Goal: Task Accomplishment & Management: Use online tool/utility

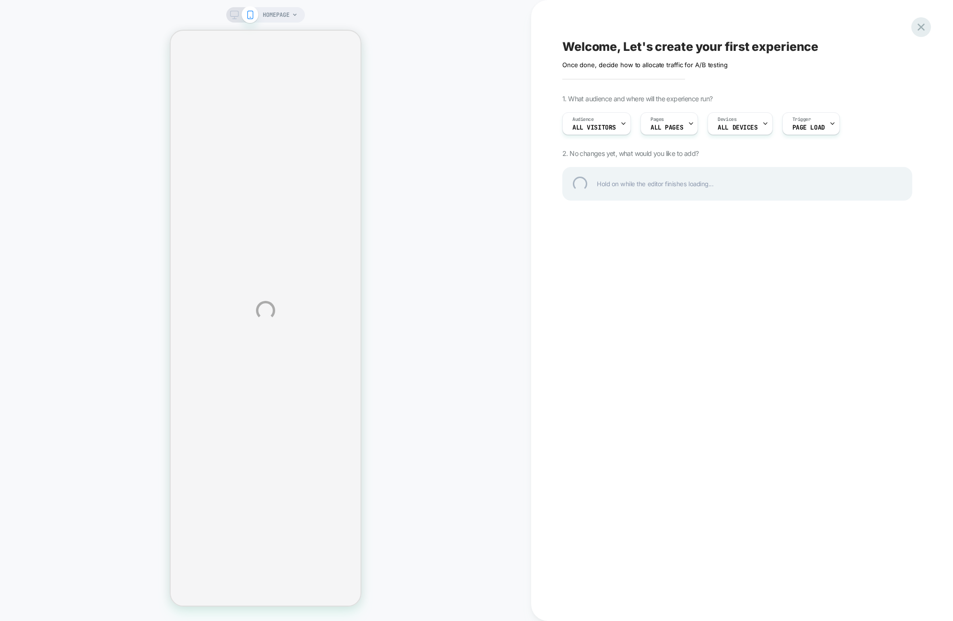
click at [928, 26] on div at bounding box center [922, 27] width 20 height 20
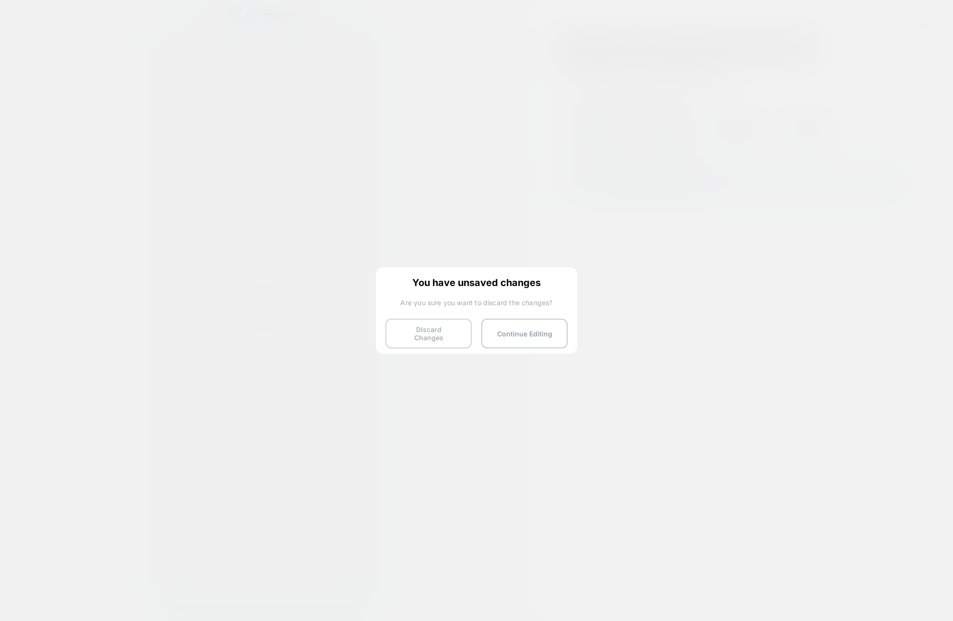
click at [412, 334] on button "Discard Changes" at bounding box center [429, 333] width 86 height 30
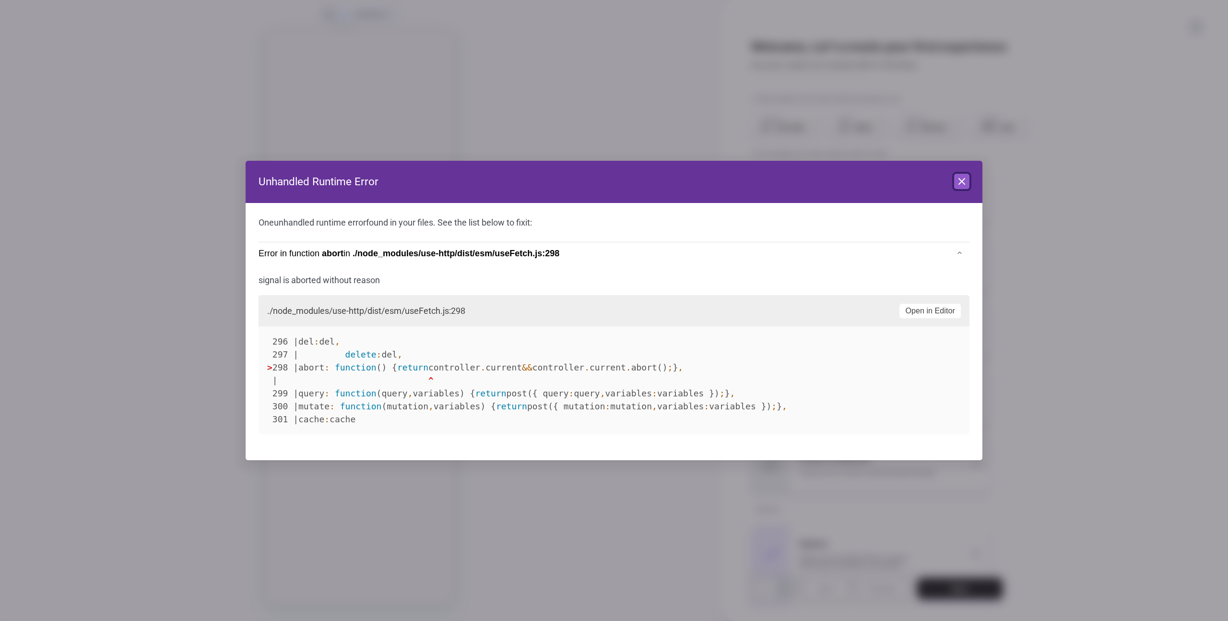
click at [958, 177] on icon at bounding box center [962, 182] width 12 height 12
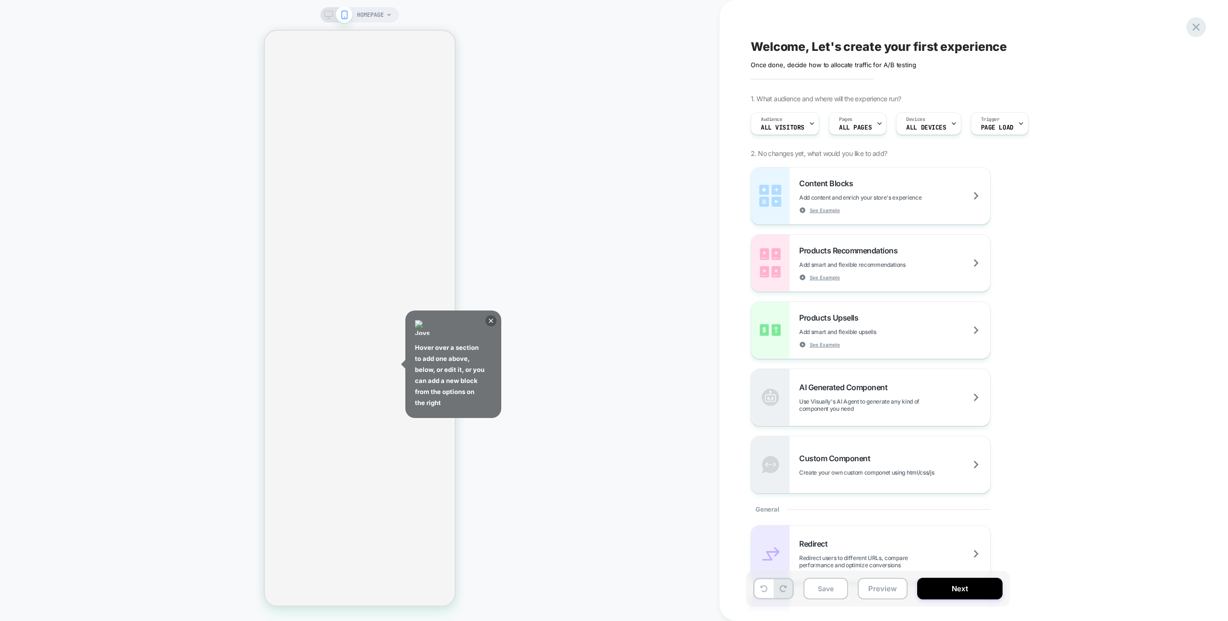
click at [1196, 27] on icon at bounding box center [1195, 27] width 7 height 7
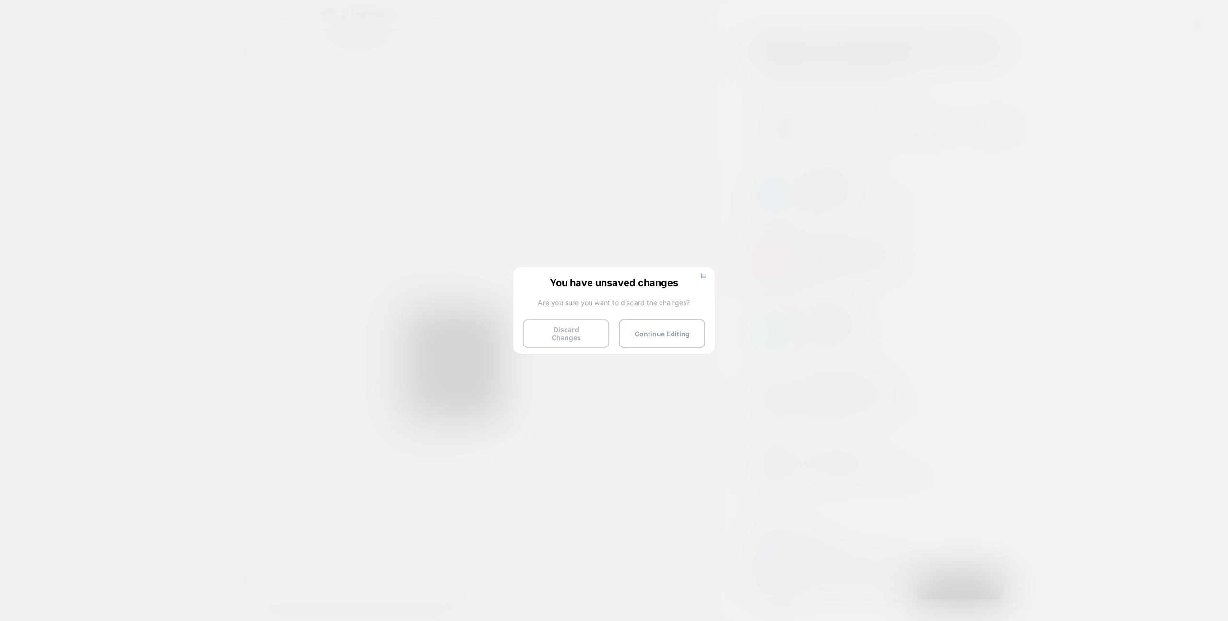
click at [541, 341] on button "Discard Changes" at bounding box center [566, 333] width 86 height 30
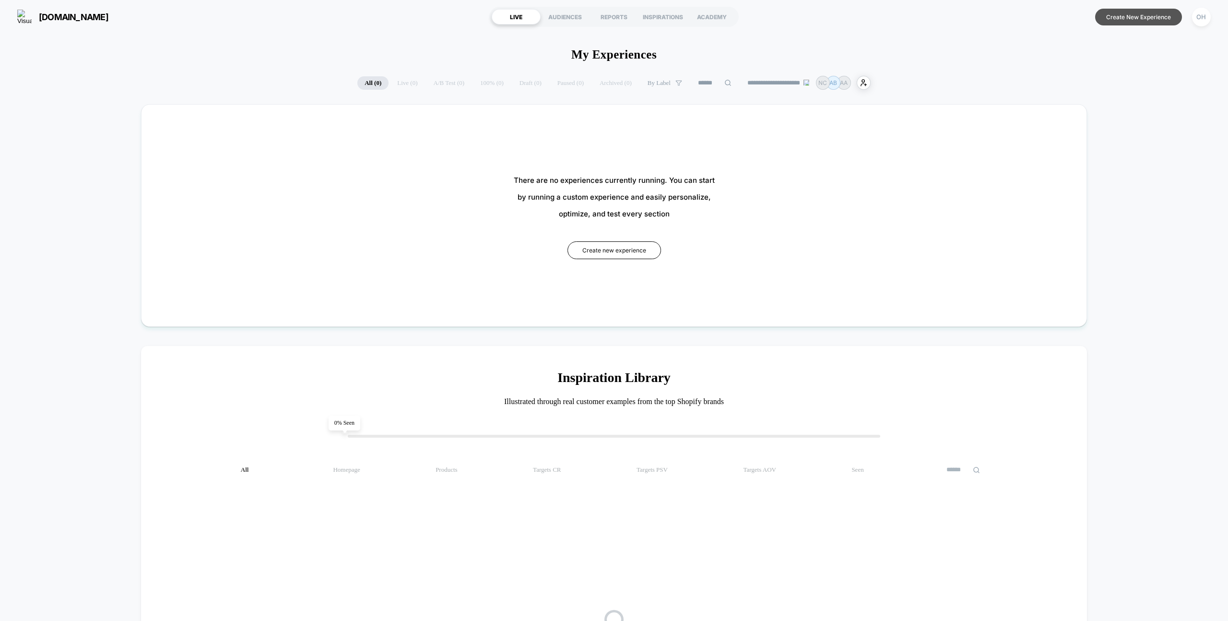
drag, startPoint x: 1052, startPoint y: 51, endPoint x: 1114, endPoint y: 25, distance: 67.5
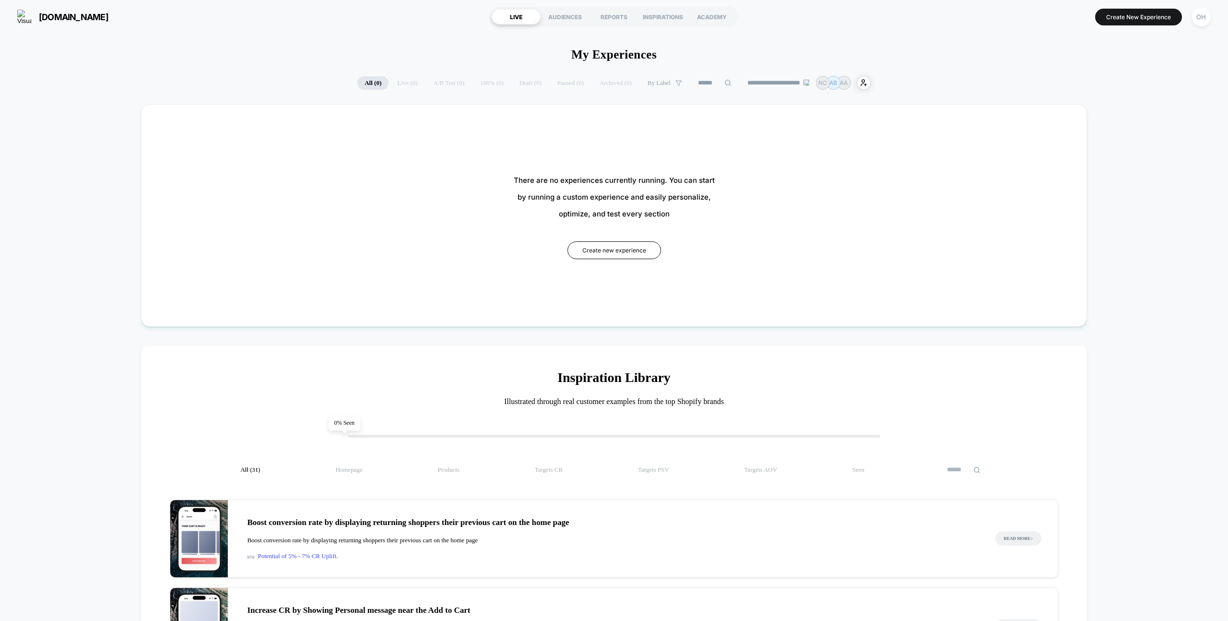
drag, startPoint x: 1125, startPoint y: 20, endPoint x: 969, endPoint y: 4, distance: 157.2
click at [1125, 20] on button "Create New Experience" at bounding box center [1138, 17] width 87 height 17
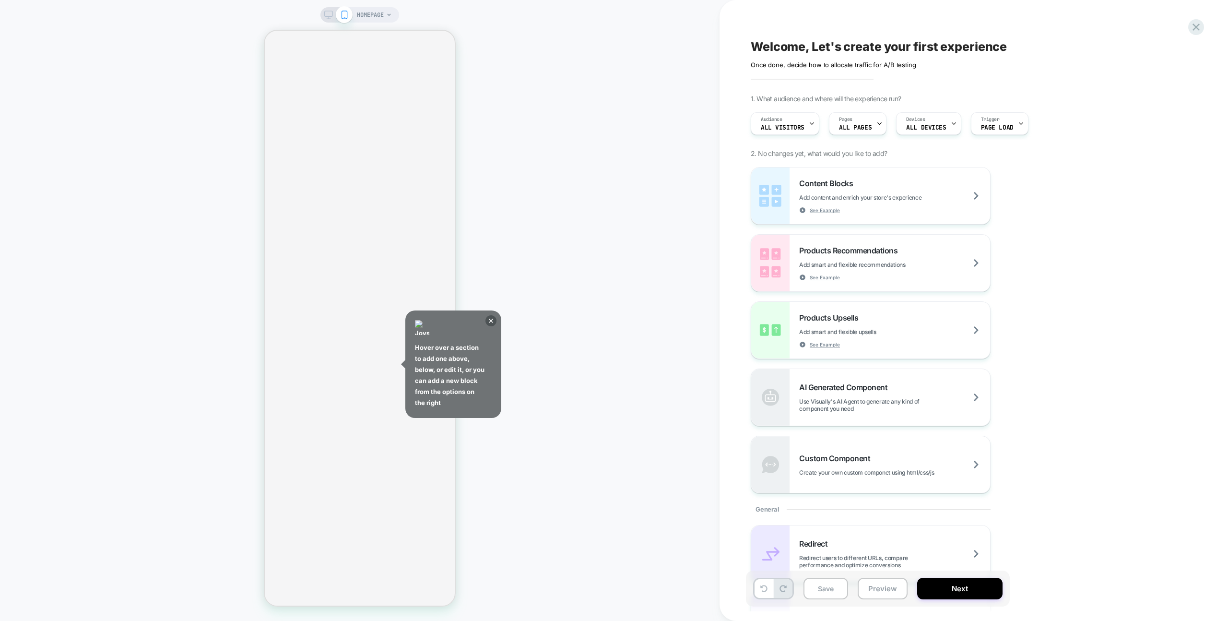
click at [495, 325] on div "Hover over a section to add one above, below, or edit it, or you can add a new …" at bounding box center [453, 363] width 96 height 107
drag, startPoint x: 491, startPoint y: 319, endPoint x: 490, endPoint y: 314, distance: 5.5
click at [491, 319] on icon at bounding box center [491, 320] width 4 height 4
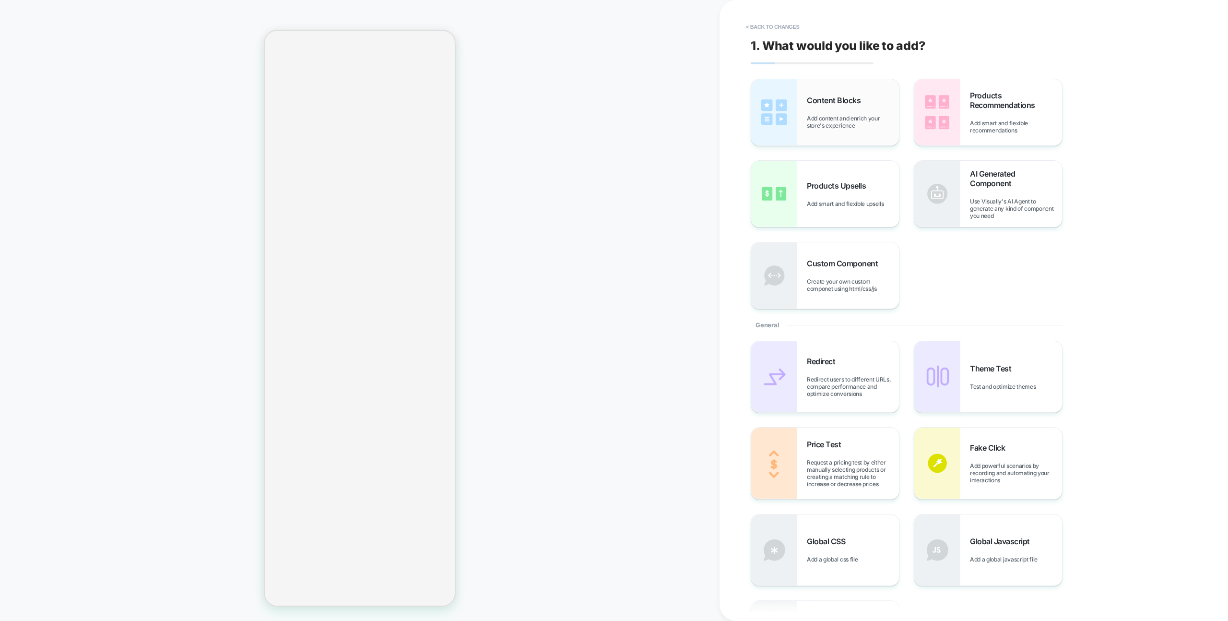
click at [817, 88] on div "Content Blocks Add content and enrich your store's experience" at bounding box center [825, 112] width 148 height 66
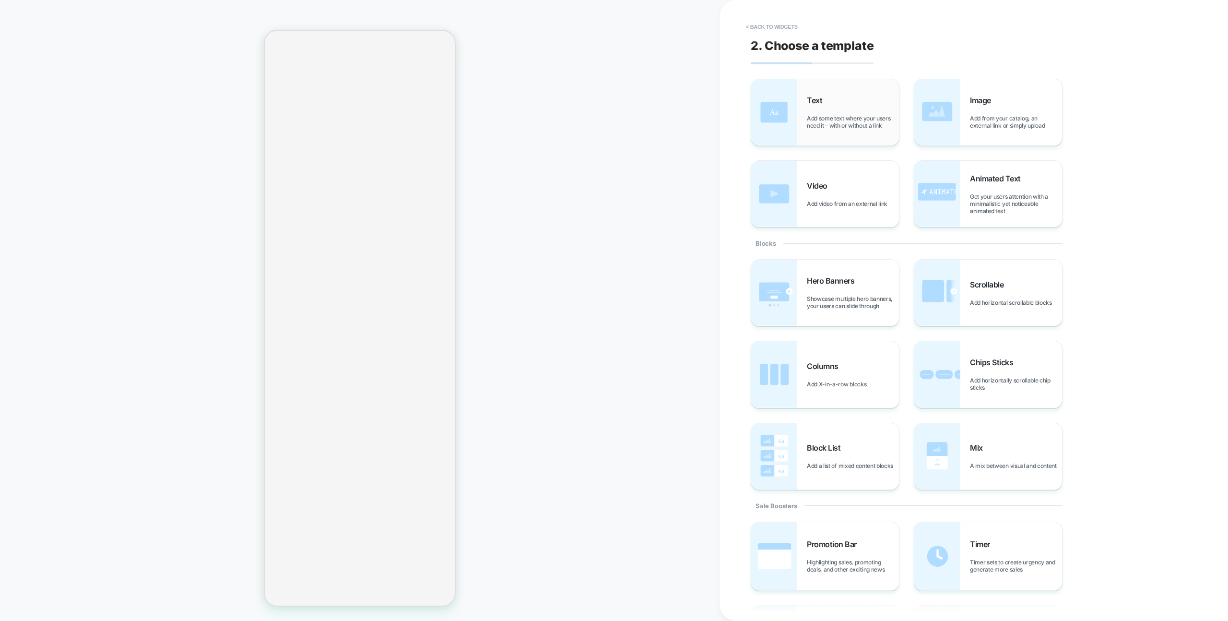
drag, startPoint x: 888, startPoint y: 161, endPoint x: 838, endPoint y: 106, distance: 74.0
click at [838, 106] on div "Text Add some text where your users need it - with or without a link" at bounding box center [853, 112] width 92 height 34
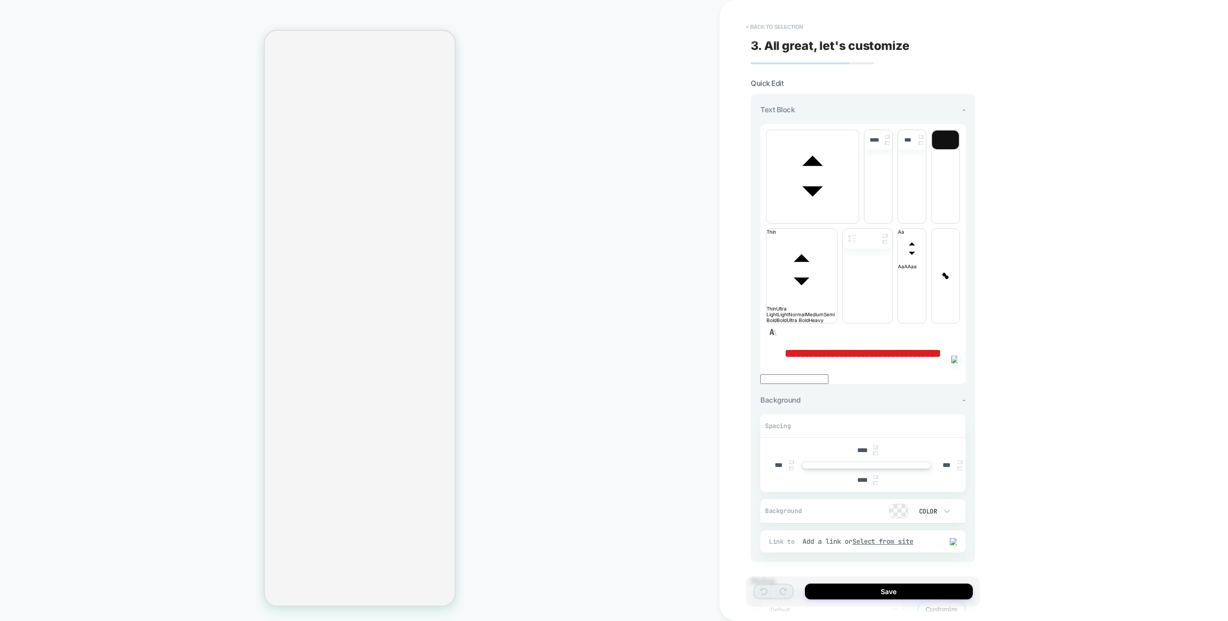
click at [765, 23] on button "< Back to selection" at bounding box center [774, 26] width 67 height 15
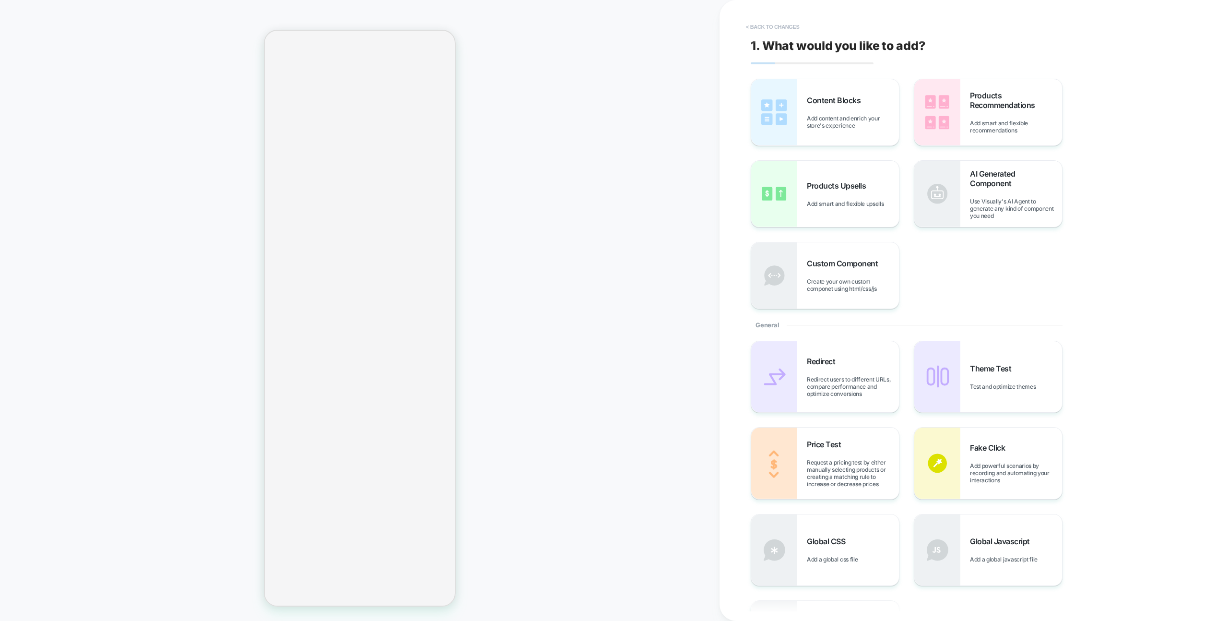
click at [765, 23] on button "< Back to changes" at bounding box center [772, 26] width 63 height 15
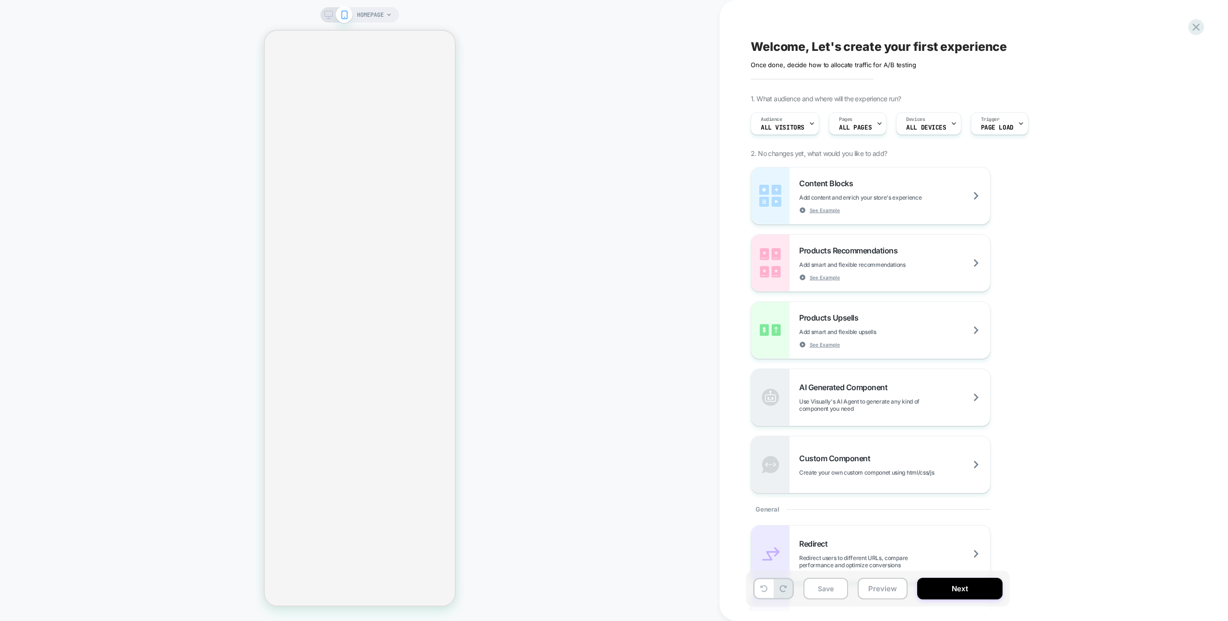
click at [681, 136] on div "HOMEPAGE" at bounding box center [359, 310] width 719 height 601
click at [686, 135] on div "HOMEPAGE" at bounding box center [359, 310] width 719 height 601
click at [687, 134] on div "HOMEPAGE" at bounding box center [359, 310] width 719 height 601
click at [1183, 29] on div "Welcome, Let's create your first experience Click to edit experience details On…" at bounding box center [973, 310] width 508 height 621
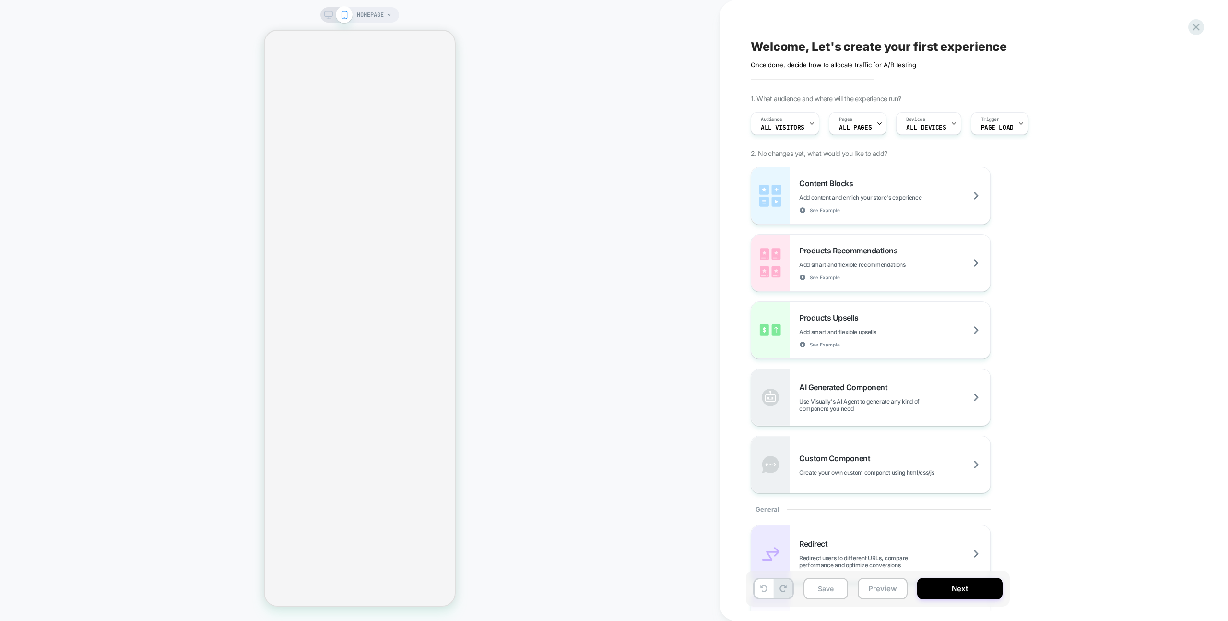
drag, startPoint x: 1210, startPoint y: 31, endPoint x: 1205, endPoint y: 29, distance: 4.9
click at [1209, 31] on div "Welcome, Let's create your first experience Click to edit experience details On…" at bounding box center [973, 310] width 508 height 621
